Goal: Unclear

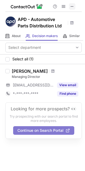
click at [75, 9] on button at bounding box center [72, 6] width 6 height 6
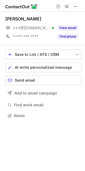
scroll to position [3, 3]
